Goal: Task Accomplishment & Management: Manage account settings

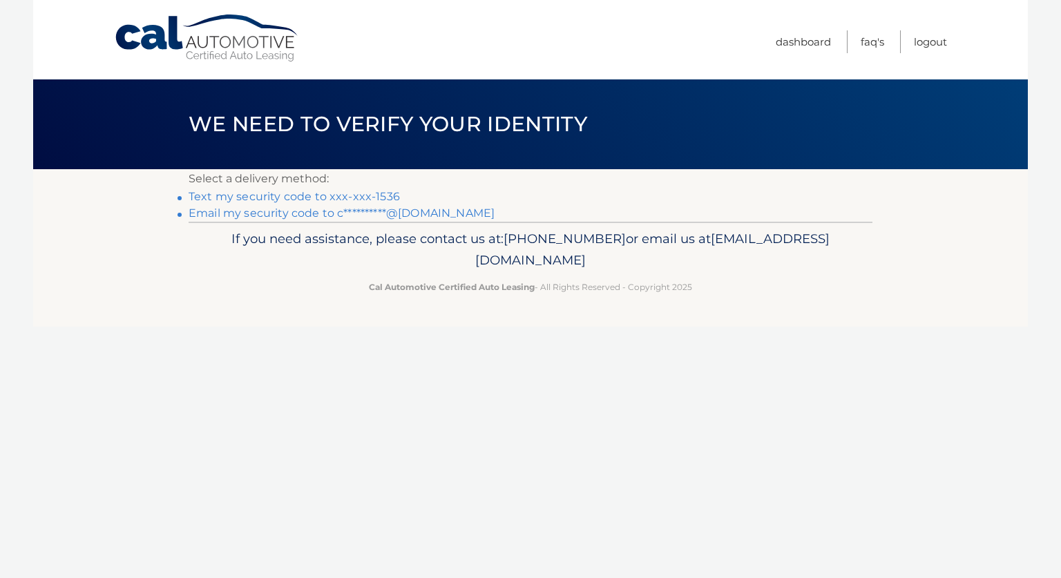
click at [340, 198] on link "Text my security code to xxx-xxx-1536" at bounding box center [294, 196] width 211 height 13
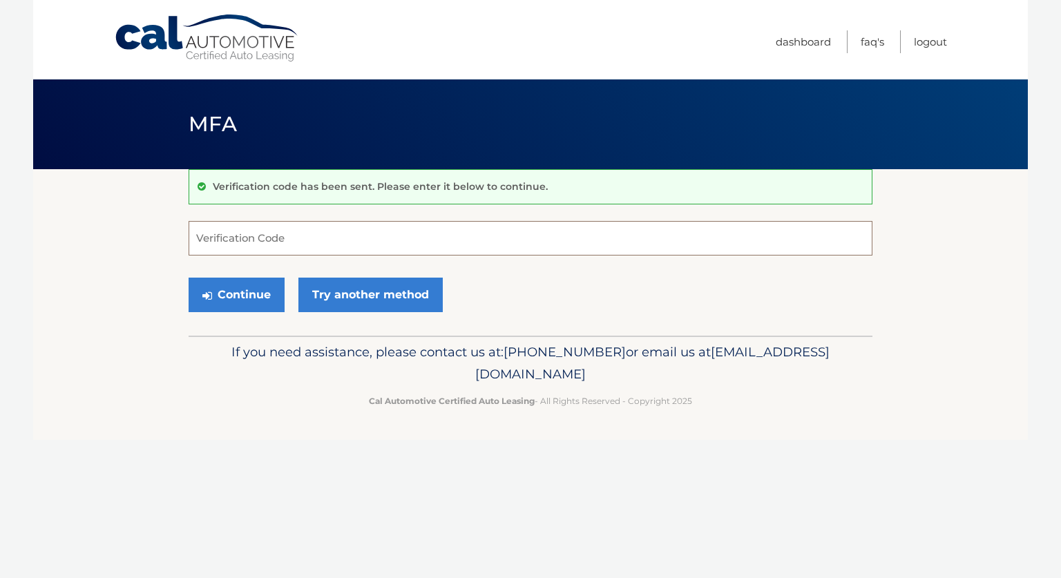
click at [291, 227] on input "Verification Code" at bounding box center [531, 238] width 684 height 35
click at [329, 241] on input "Verification Code" at bounding box center [531, 238] width 684 height 35
type input "379571"
click at [236, 300] on button "Continue" at bounding box center [237, 295] width 96 height 35
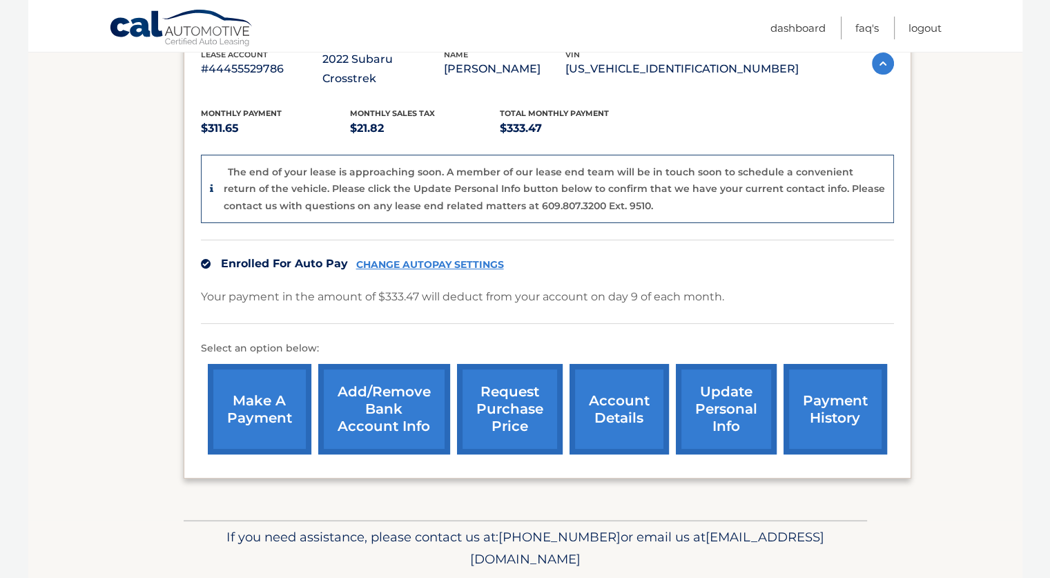
scroll to position [291, 0]
